Goal: Navigation & Orientation: Find specific page/section

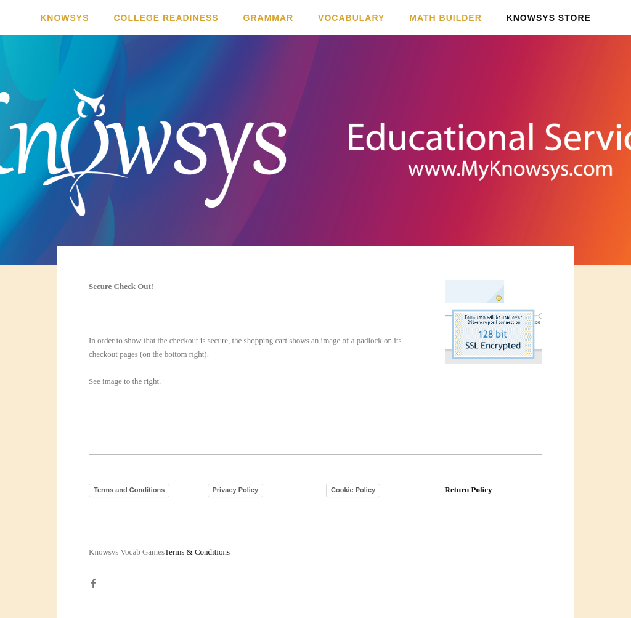
scroll to position [1, 0]
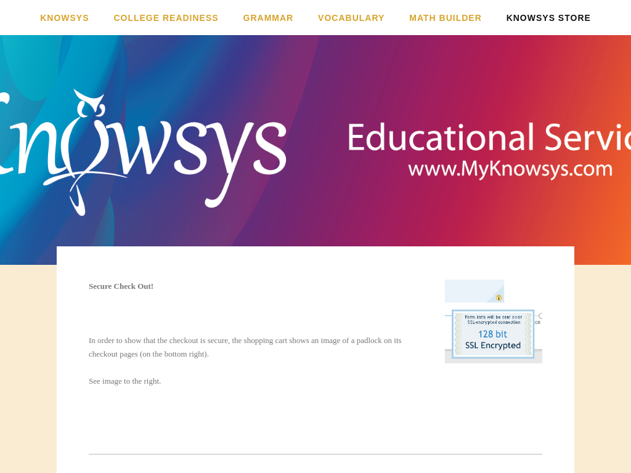
scroll to position [145, 0]
